Goal: Transaction & Acquisition: Purchase product/service

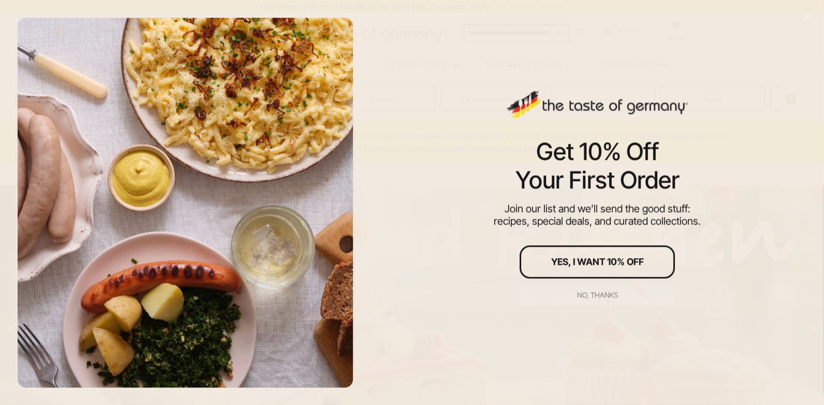
click at [614, 297] on div "No, thanks" at bounding box center [597, 294] width 41 height 7
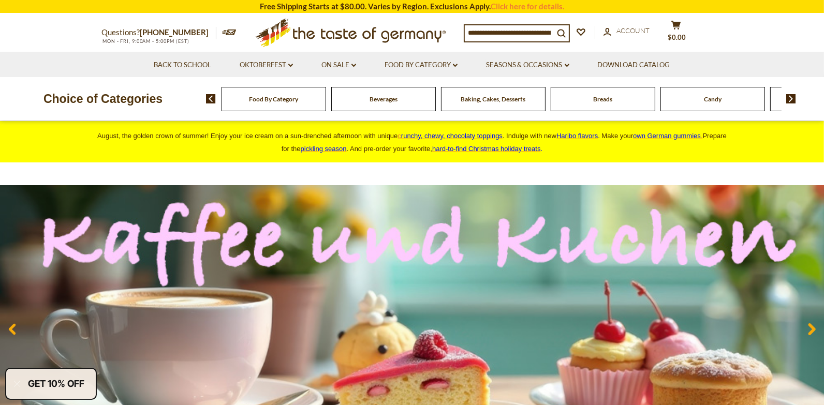
click at [510, 35] on input at bounding box center [509, 32] width 89 height 14
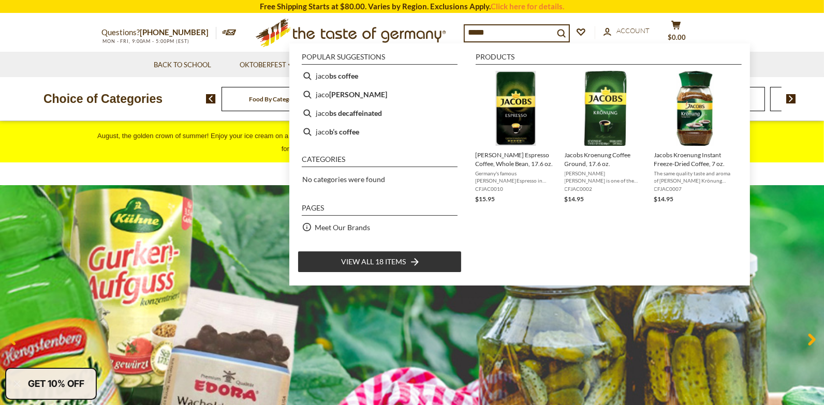
type input "******"
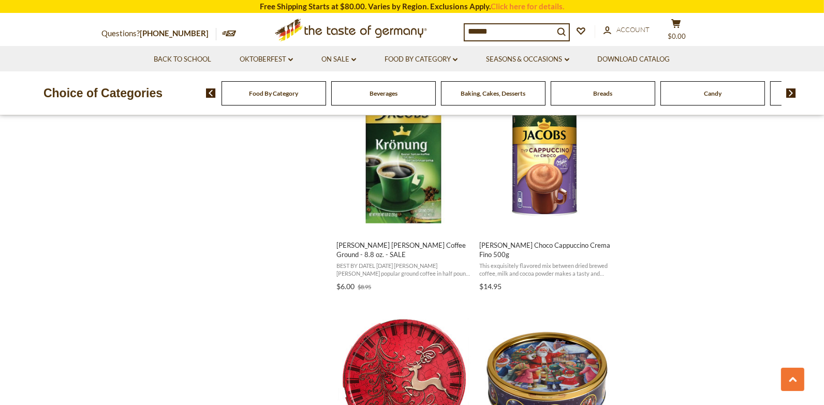
scroll to position [1361, 0]
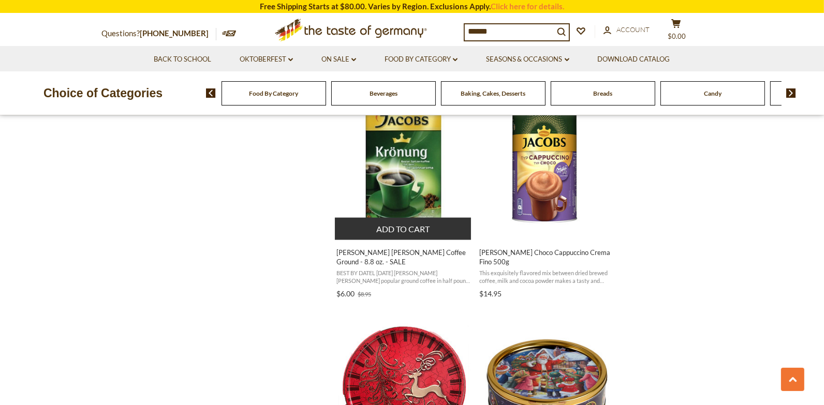
click at [404, 154] on img "Jacobs Kroenung Coffee Ground - 8.8 oz. - SALE" at bounding box center [403, 162] width 137 height 137
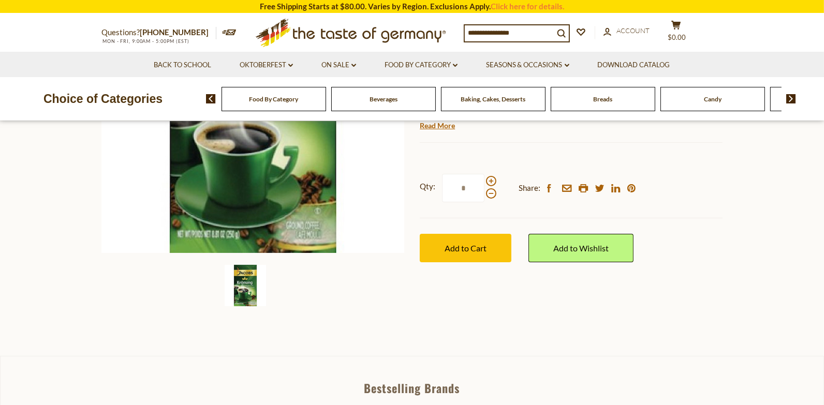
scroll to position [225, 0]
click at [492, 180] on span at bounding box center [491, 181] width 10 height 10
click at [485, 180] on input "*" at bounding box center [463, 188] width 42 height 28
type input "*"
click at [471, 249] on span "Add to Cart" at bounding box center [466, 248] width 42 height 10
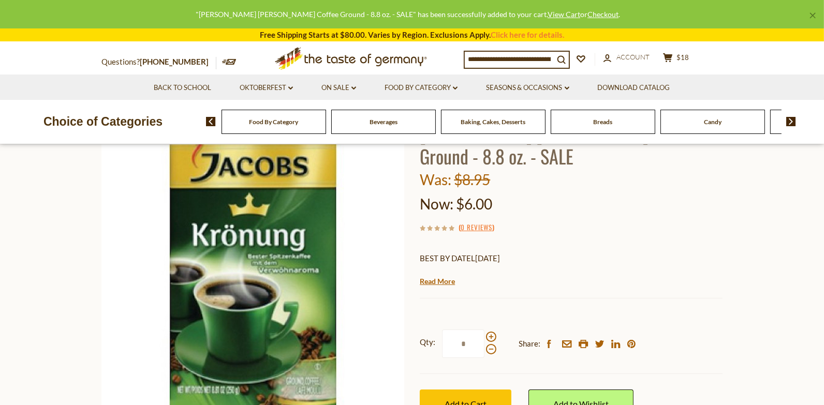
scroll to position [0, 0]
